Goal: Navigation & Orientation: Find specific page/section

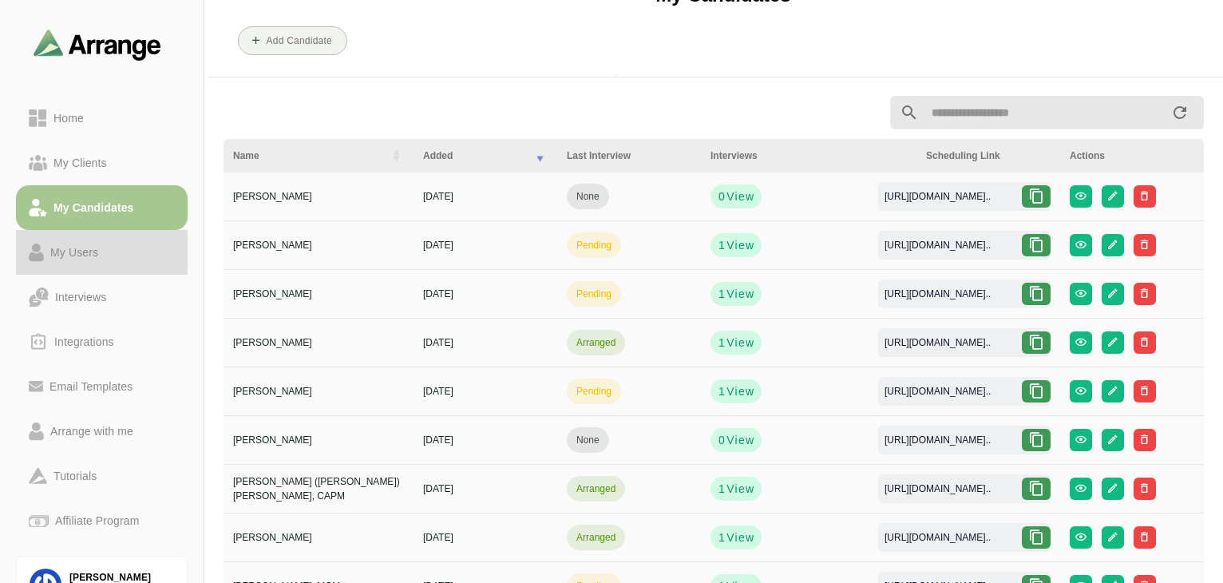
click at [83, 258] on div "My Users" at bounding box center [74, 252] width 61 height 19
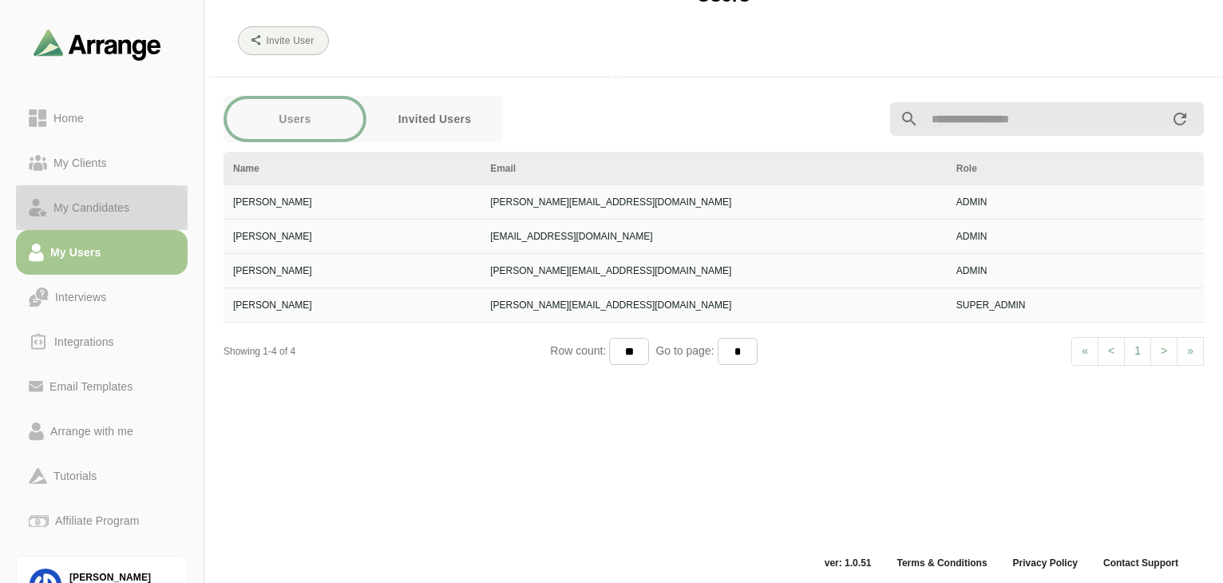
click at [77, 215] on div "My Candidates" at bounding box center [91, 207] width 89 height 19
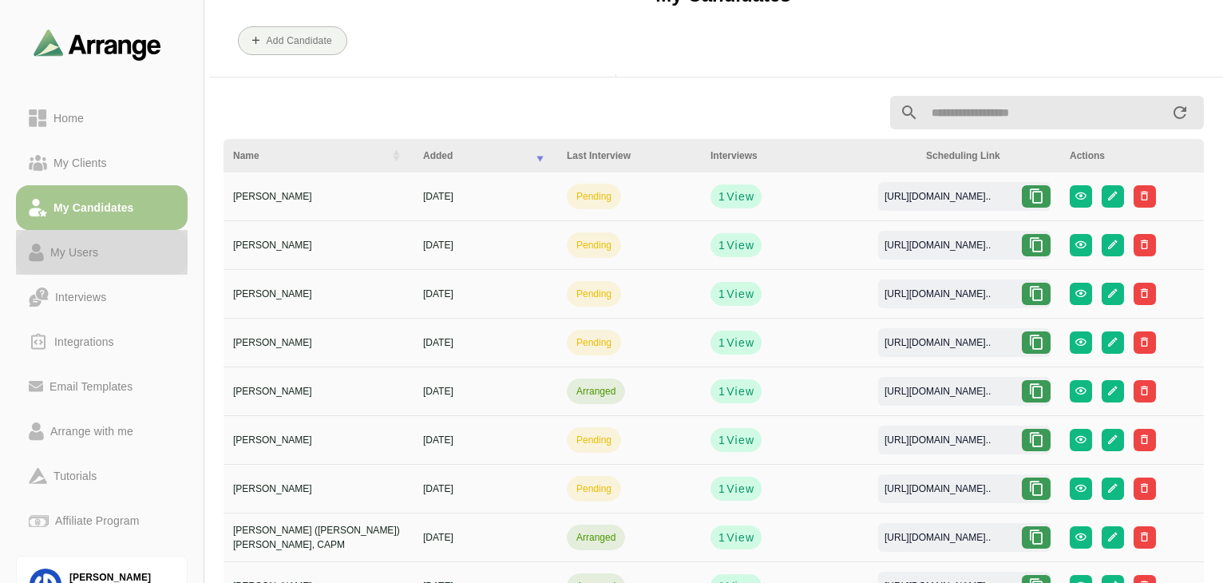
click at [89, 256] on div "My Users" at bounding box center [74, 252] width 61 height 19
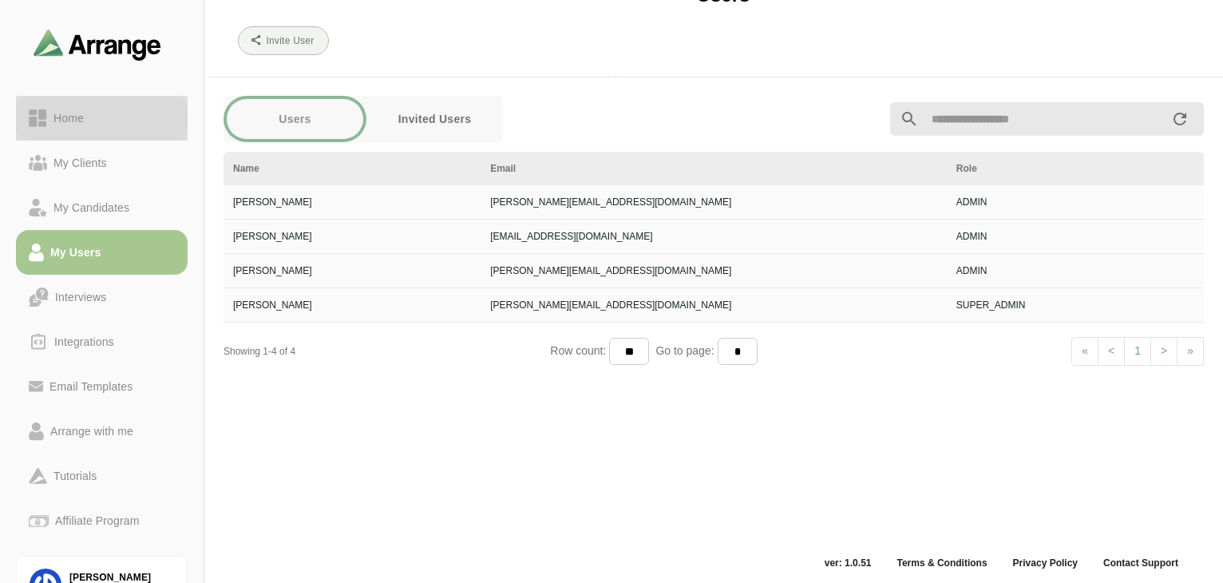
click at [92, 117] on div "Home" at bounding box center [102, 118] width 146 height 19
